Goal: Information Seeking & Learning: Learn about a topic

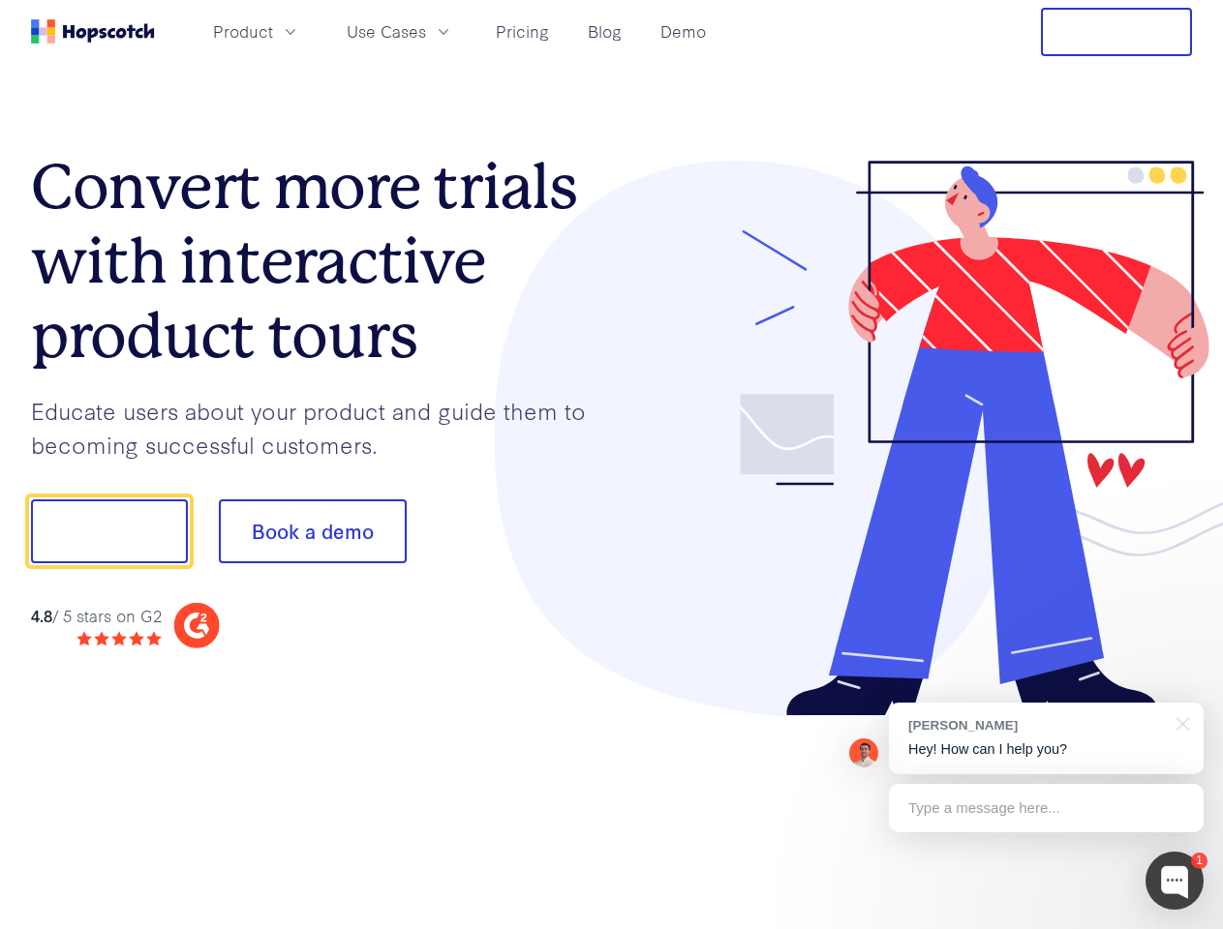
click at [612, 465] on div at bounding box center [902, 439] width 581 height 557
click at [273, 31] on span "Product" at bounding box center [243, 31] width 60 height 24
click at [426, 31] on span "Use Cases" at bounding box center [386, 31] width 79 height 24
click at [1116, 32] on button "Free Trial" at bounding box center [1116, 32] width 151 height 48
click at [108, 531] on button "Show me!" at bounding box center [109, 531] width 157 height 64
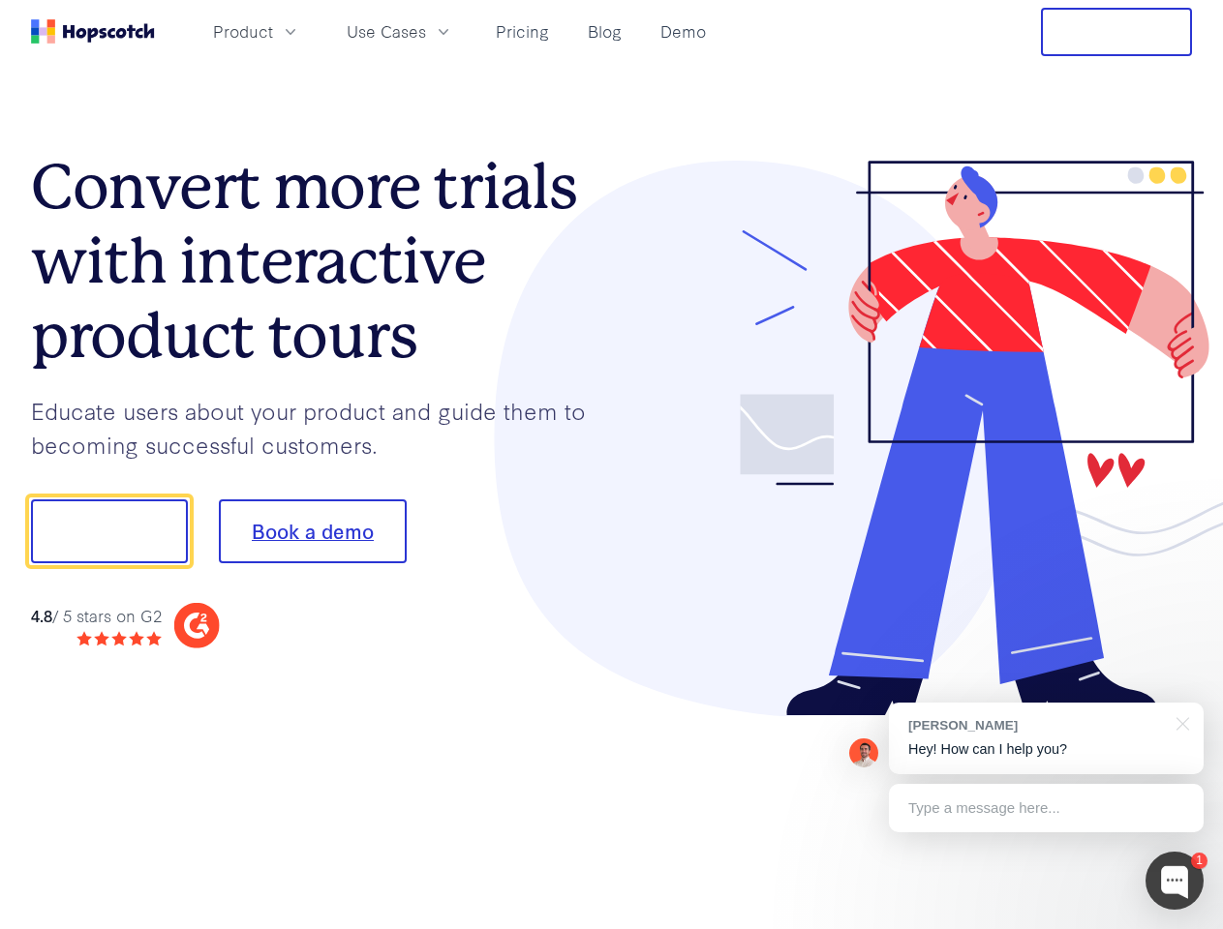
click at [312, 531] on button "Book a demo" at bounding box center [313, 531] width 188 height 64
click at [1174, 881] on div at bounding box center [1174, 881] width 58 height 58
click at [1045, 739] on div "[PERSON_NAME] Hey! How can I help you?" at bounding box center [1046, 739] width 315 height 72
click at [1179, 722] on div at bounding box center [1021, 529] width 363 height 646
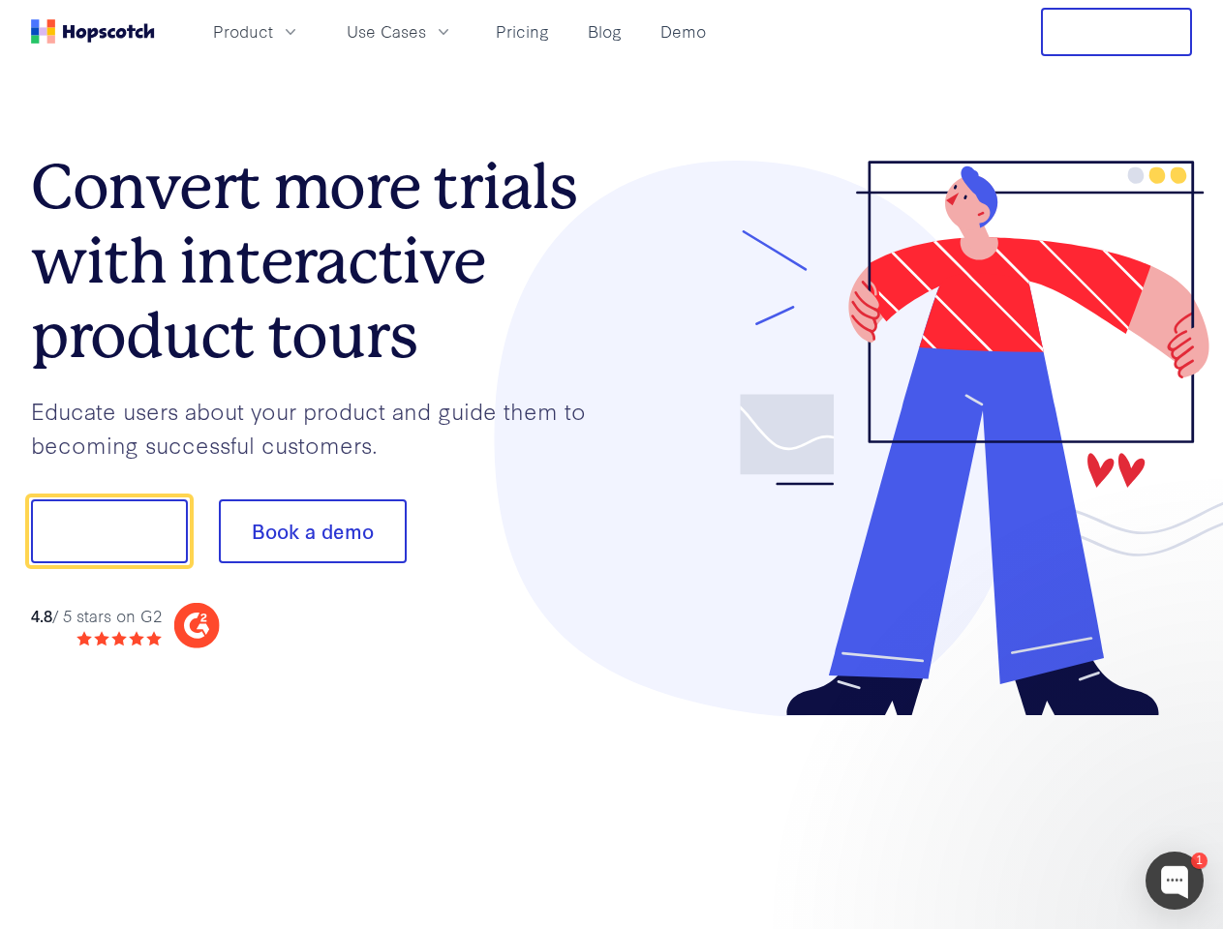
click at [1045, 808] on div at bounding box center [1021, 529] width 363 height 646
